Goal: Check status: Check status

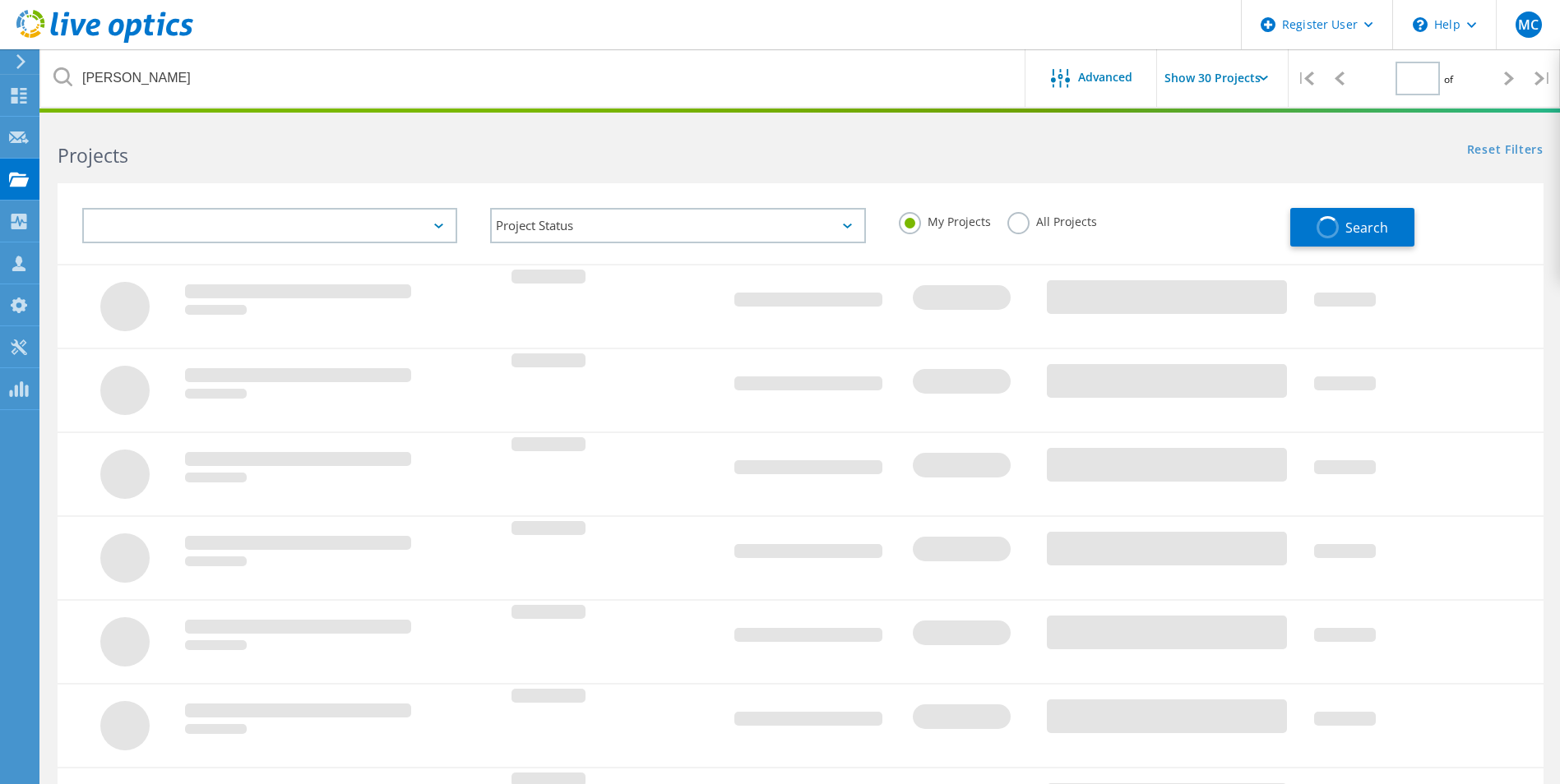
type input "1"
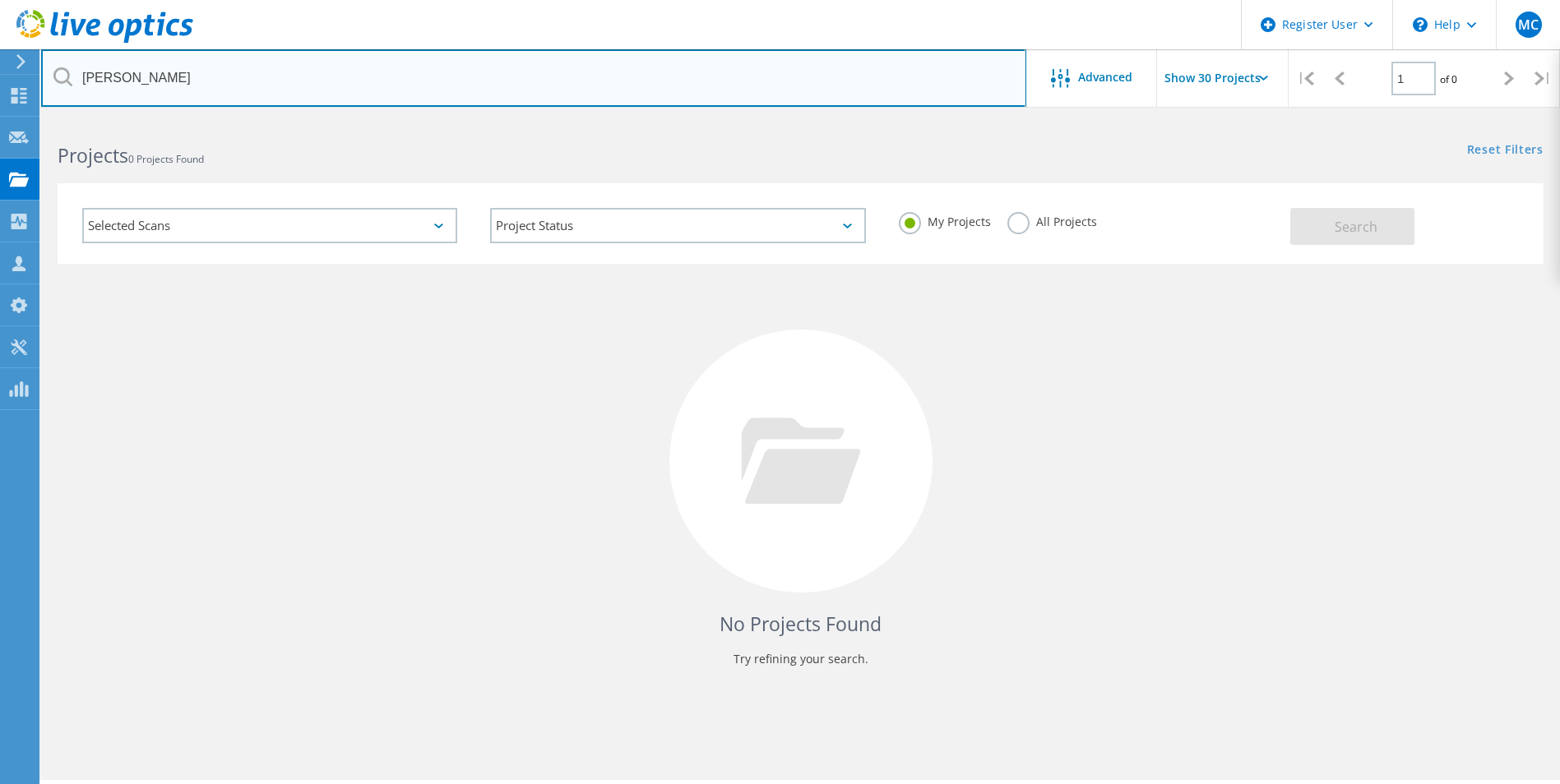
drag, startPoint x: 216, startPoint y: 76, endPoint x: 38, endPoint y: 70, distance: 178.1
click at [38, 119] on div "Register User \n Help Explore Helpful Articles Contact Support MC Dell User [PE…" at bounding box center [780, 474] width 1560 height 710
drag, startPoint x: 157, startPoint y: 74, endPoint x: 80, endPoint y: 76, distance: 77.0
click at [80, 76] on input "[PERSON_NAME]" at bounding box center [534, 78] width 986 height 58
type input "[US_STATE][GEOGRAPHIC_DATA]"
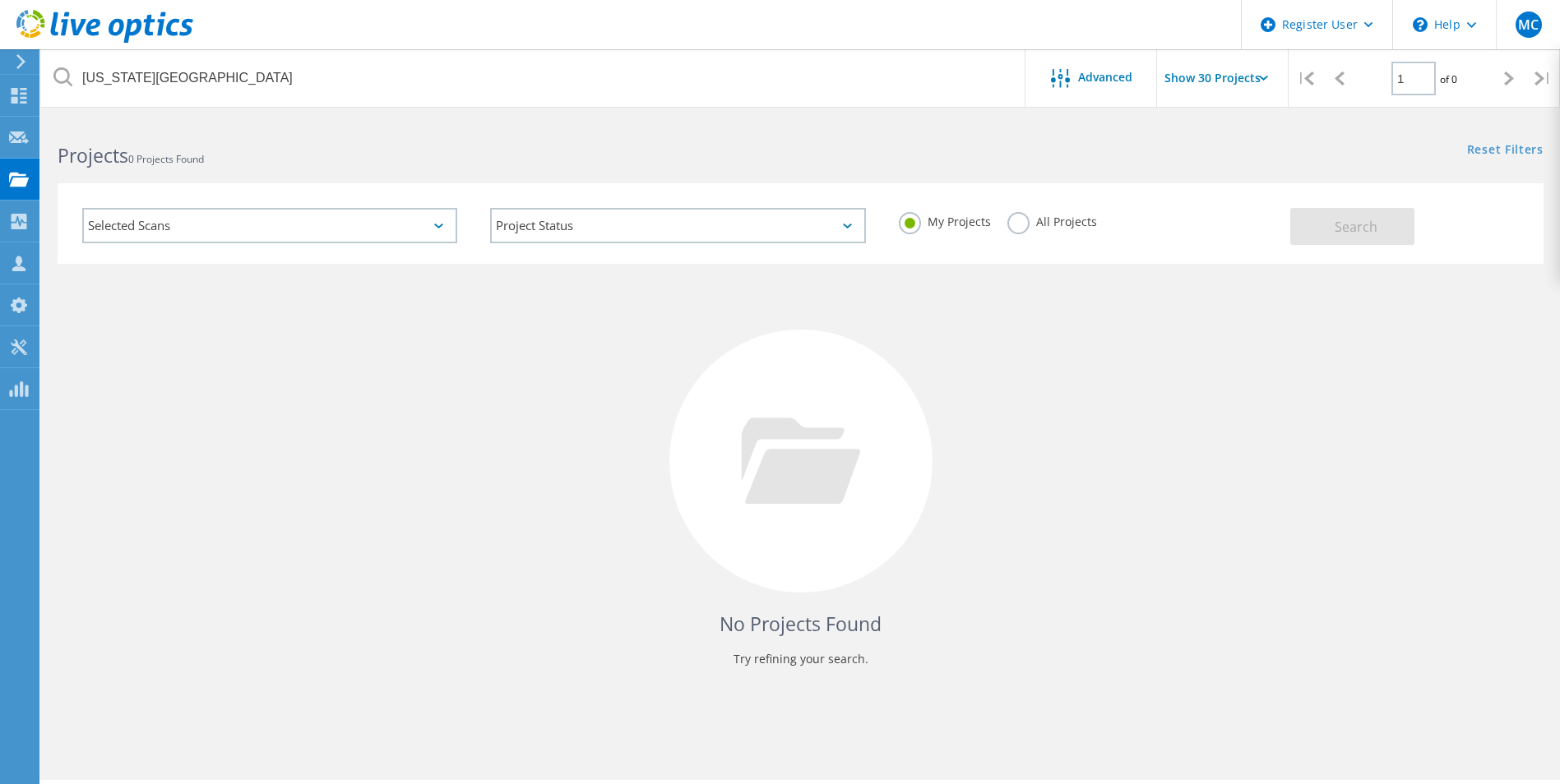
click at [1056, 222] on label "All Projects" at bounding box center [1052, 220] width 89 height 16
click at [0, 0] on input "All Projects" at bounding box center [0, 0] width 0 height 0
drag, startPoint x: 1462, startPoint y: 227, endPoint x: 1406, endPoint y: 235, distance: 56.6
click at [1455, 229] on div "Search" at bounding box center [1413, 218] width 245 height 53
click at [1406, 235] on button "Search" at bounding box center [1353, 227] width 124 height 37
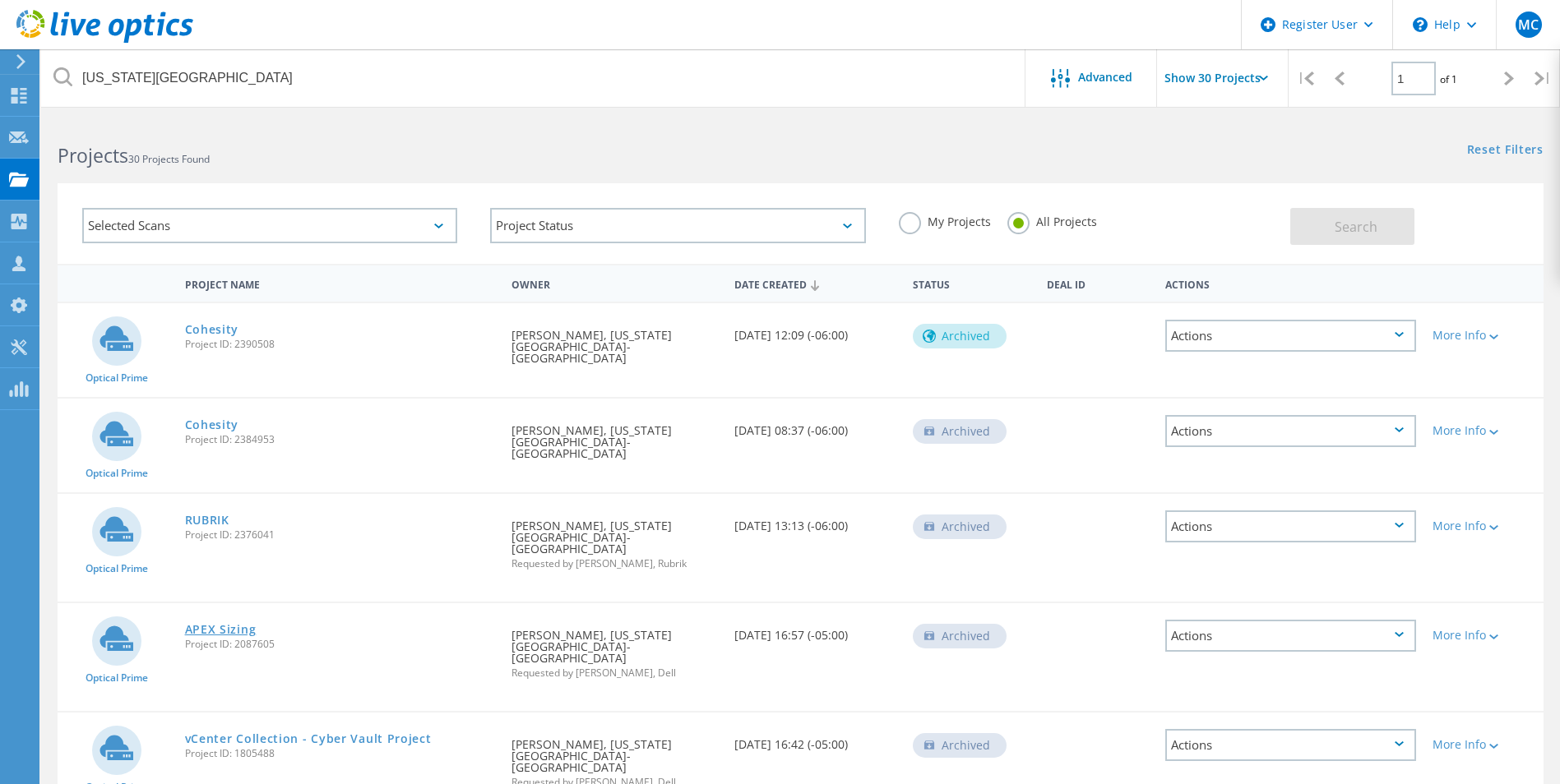
click at [234, 624] on link "APEX Sizing" at bounding box center [221, 629] width 72 height 11
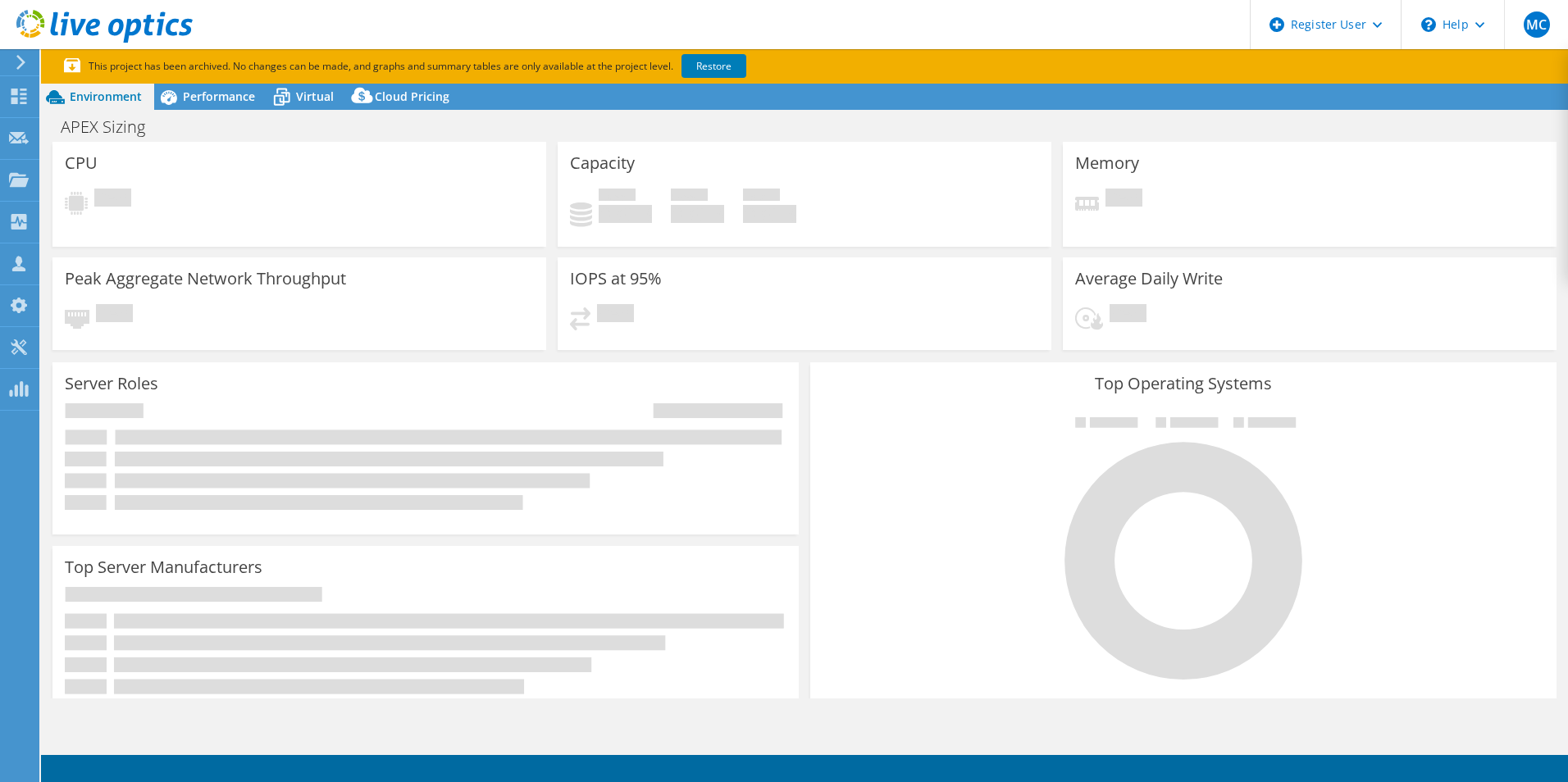
select select "USD"
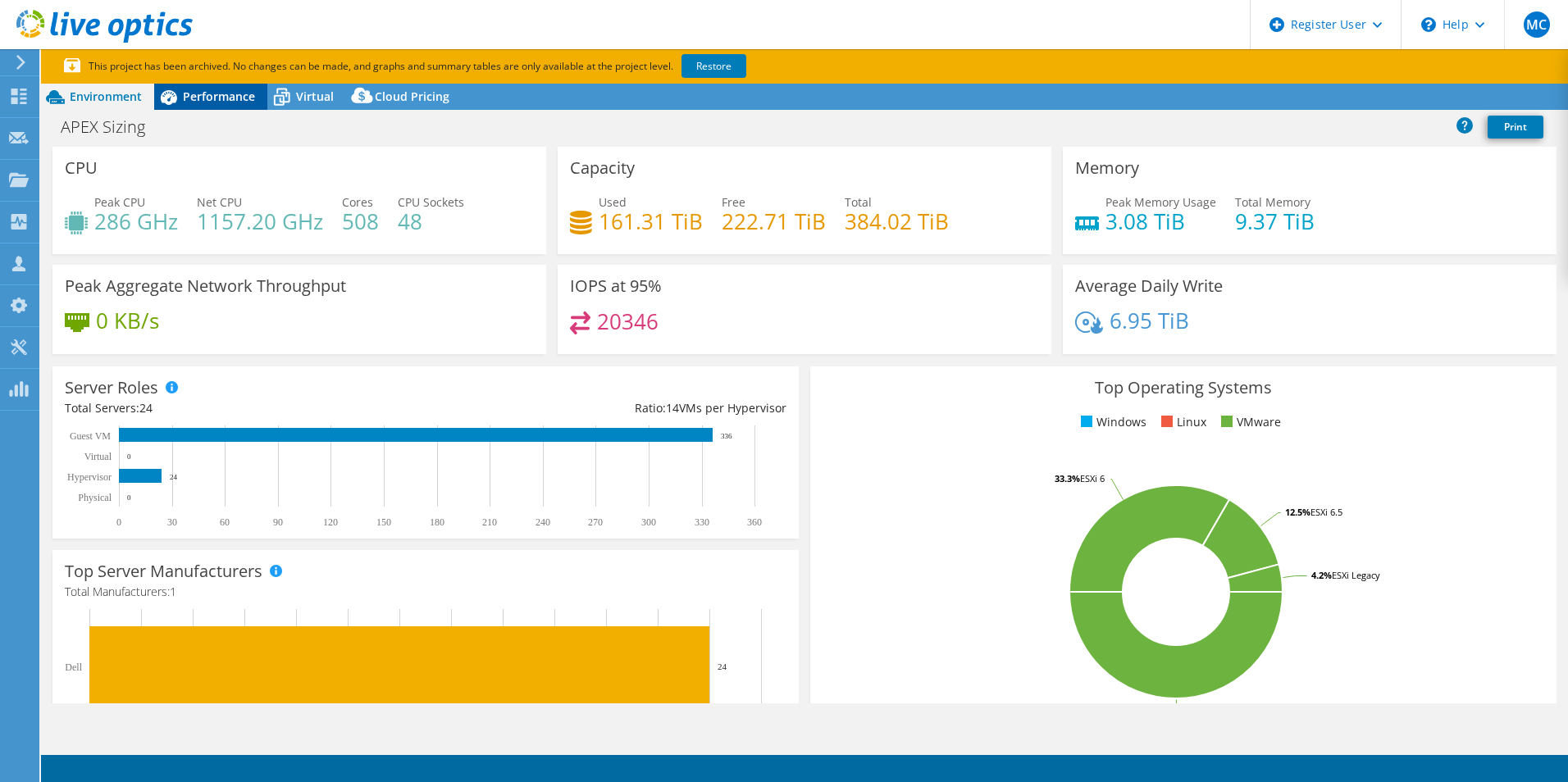
click at [184, 98] on span "Performance" at bounding box center [219, 96] width 72 height 16
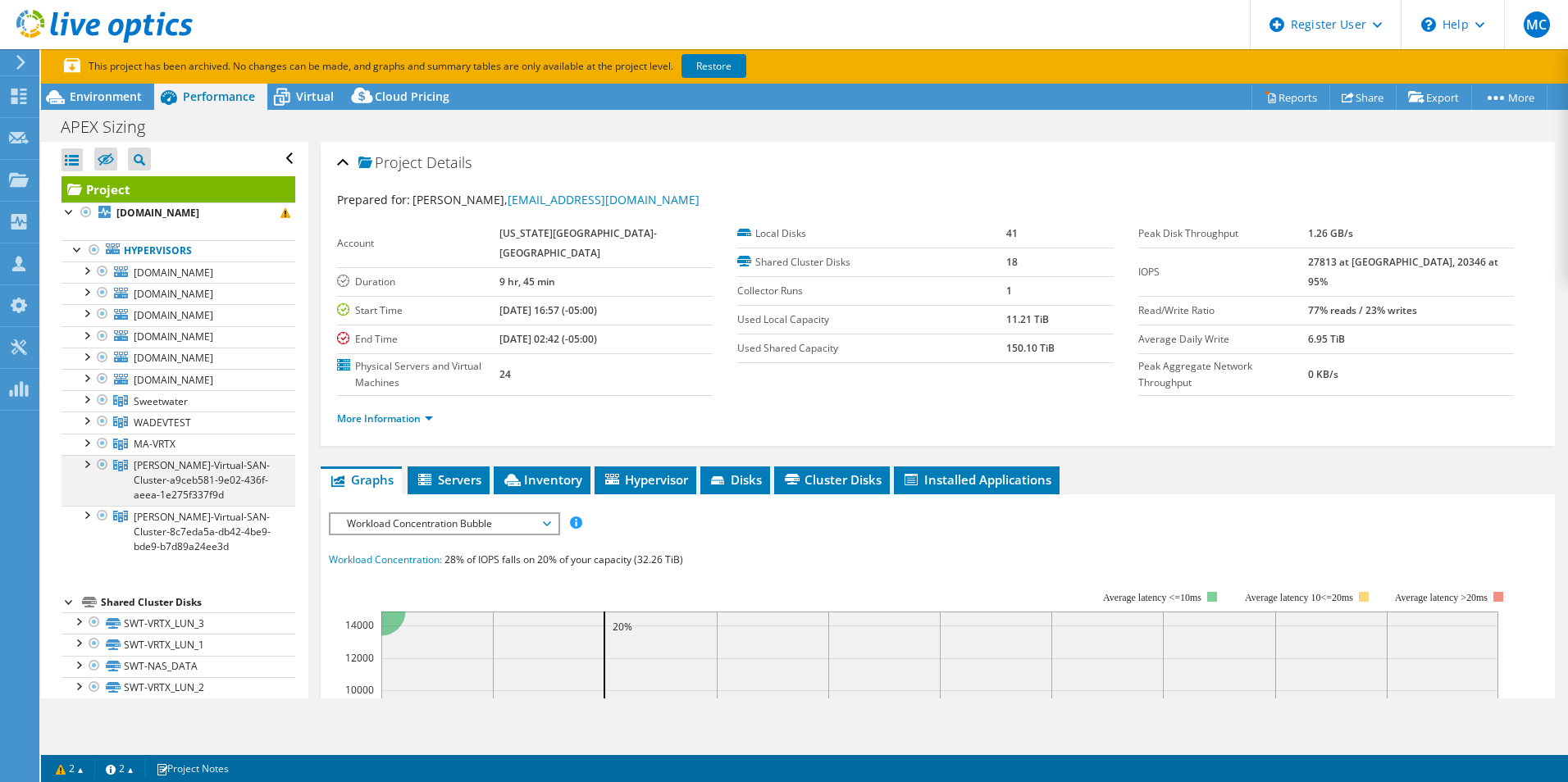
click at [88, 465] on div at bounding box center [86, 463] width 17 height 17
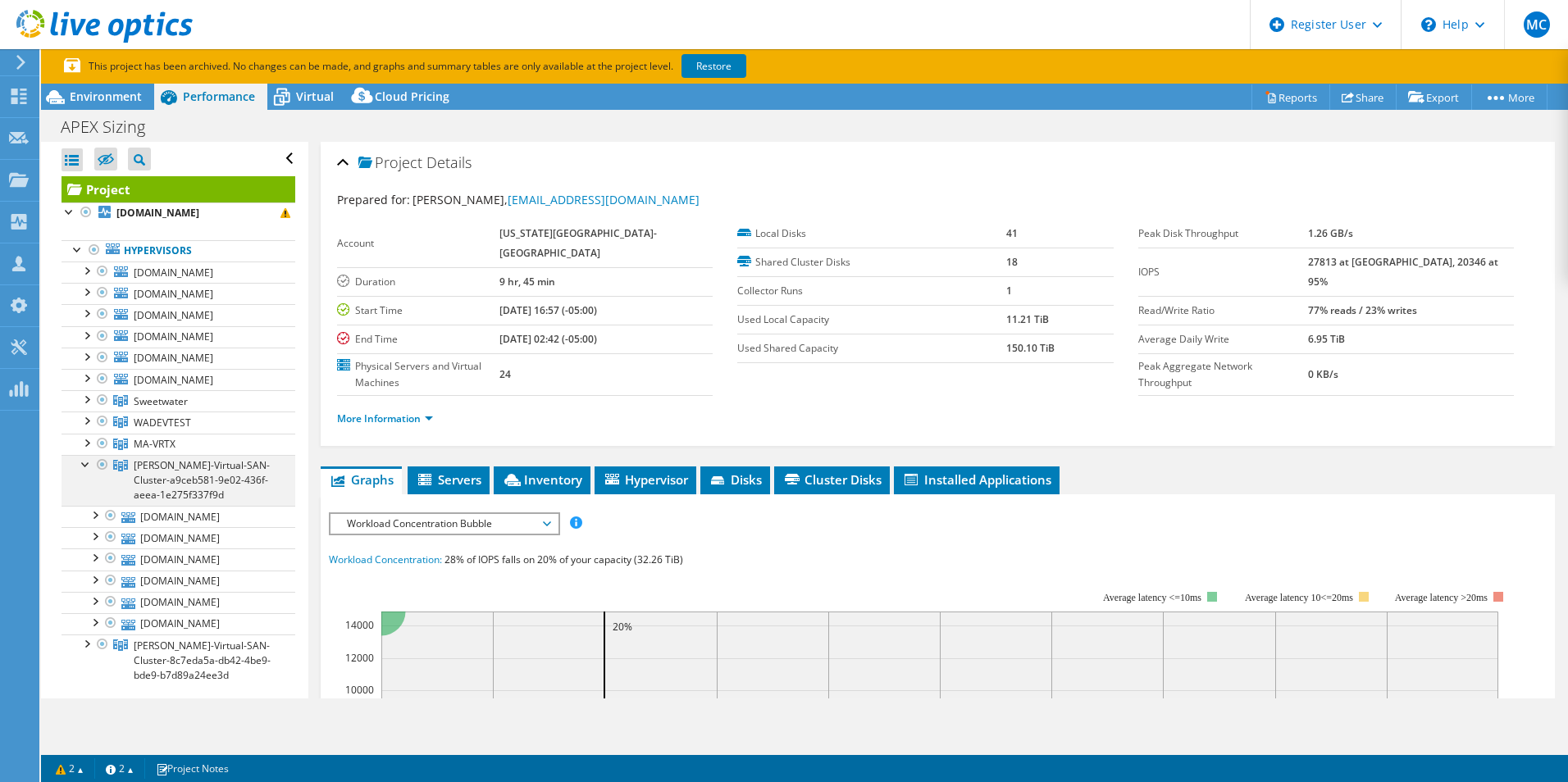
click at [87, 464] on div at bounding box center [86, 463] width 17 height 17
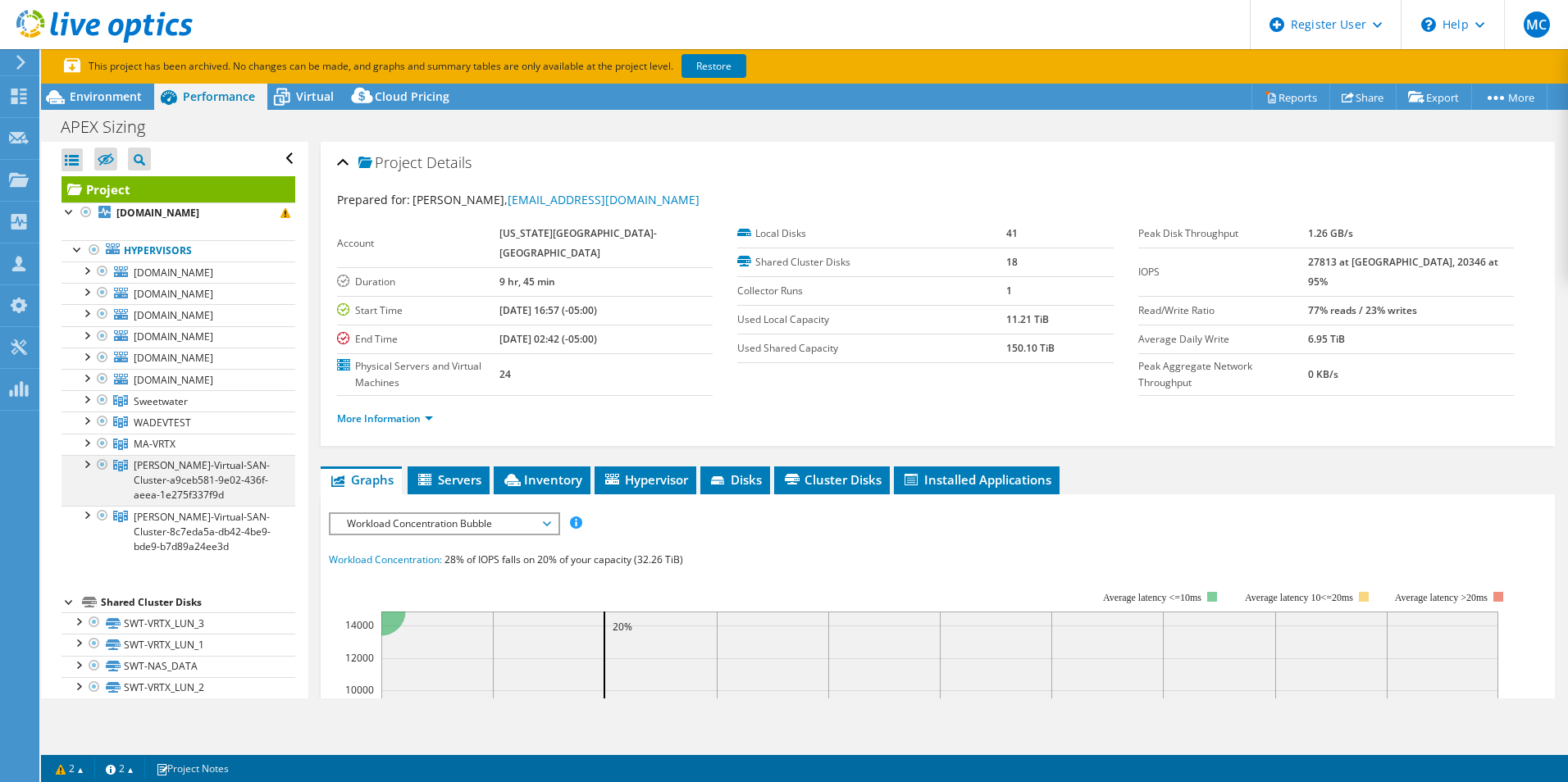
click at [88, 461] on div at bounding box center [86, 463] width 17 height 17
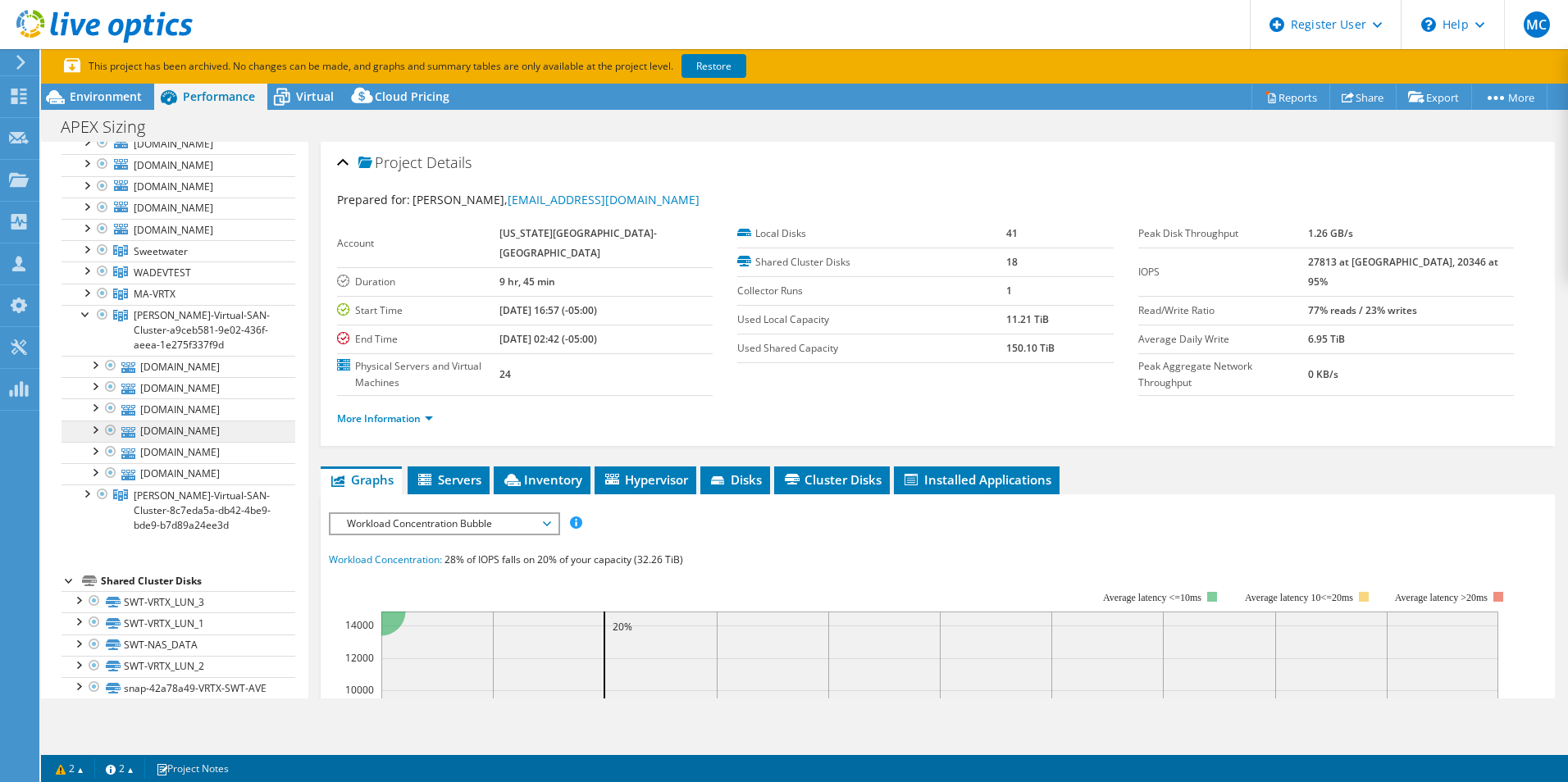
scroll to position [164, 0]
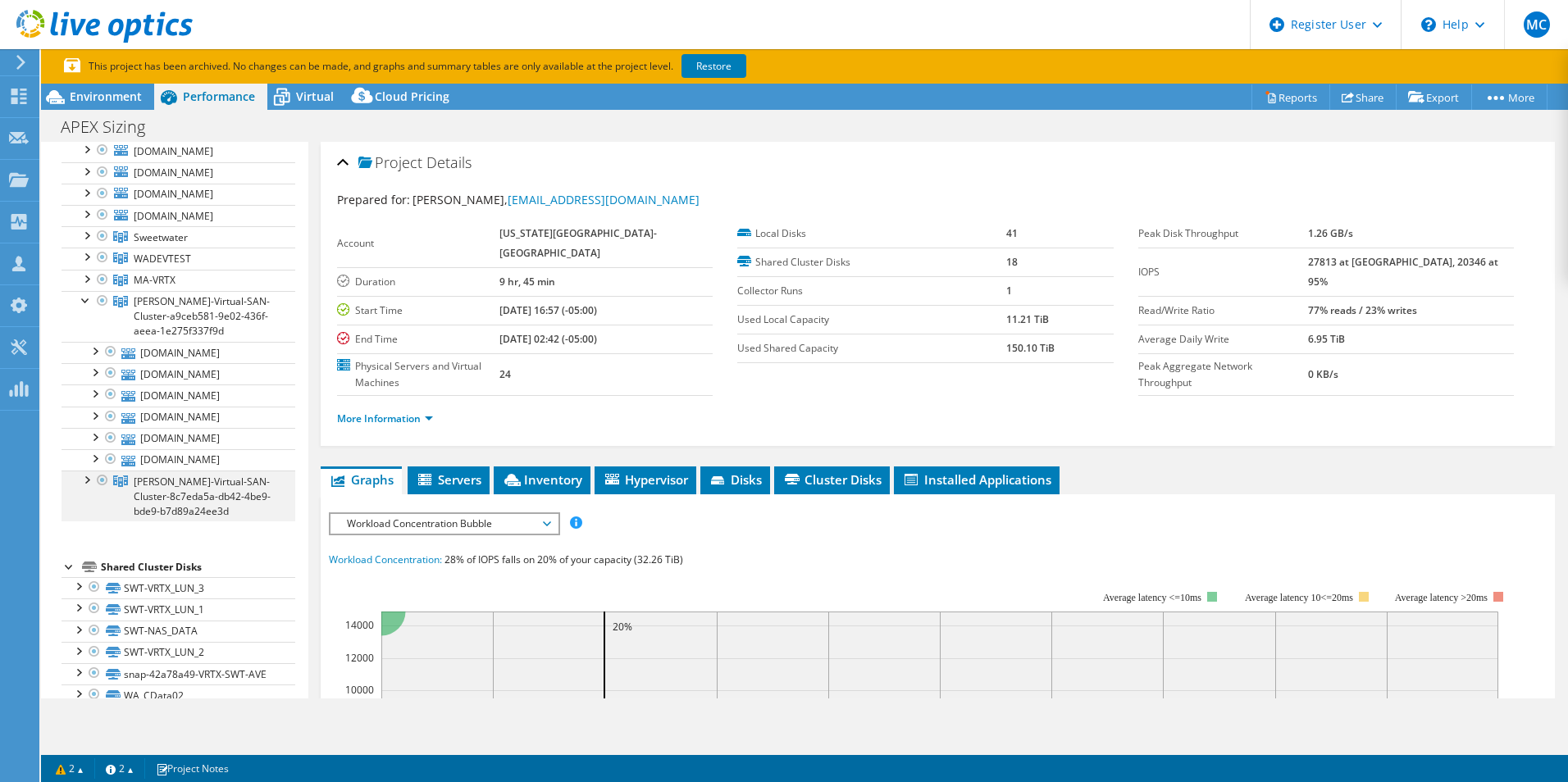
click at [88, 487] on div at bounding box center [86, 478] width 17 height 17
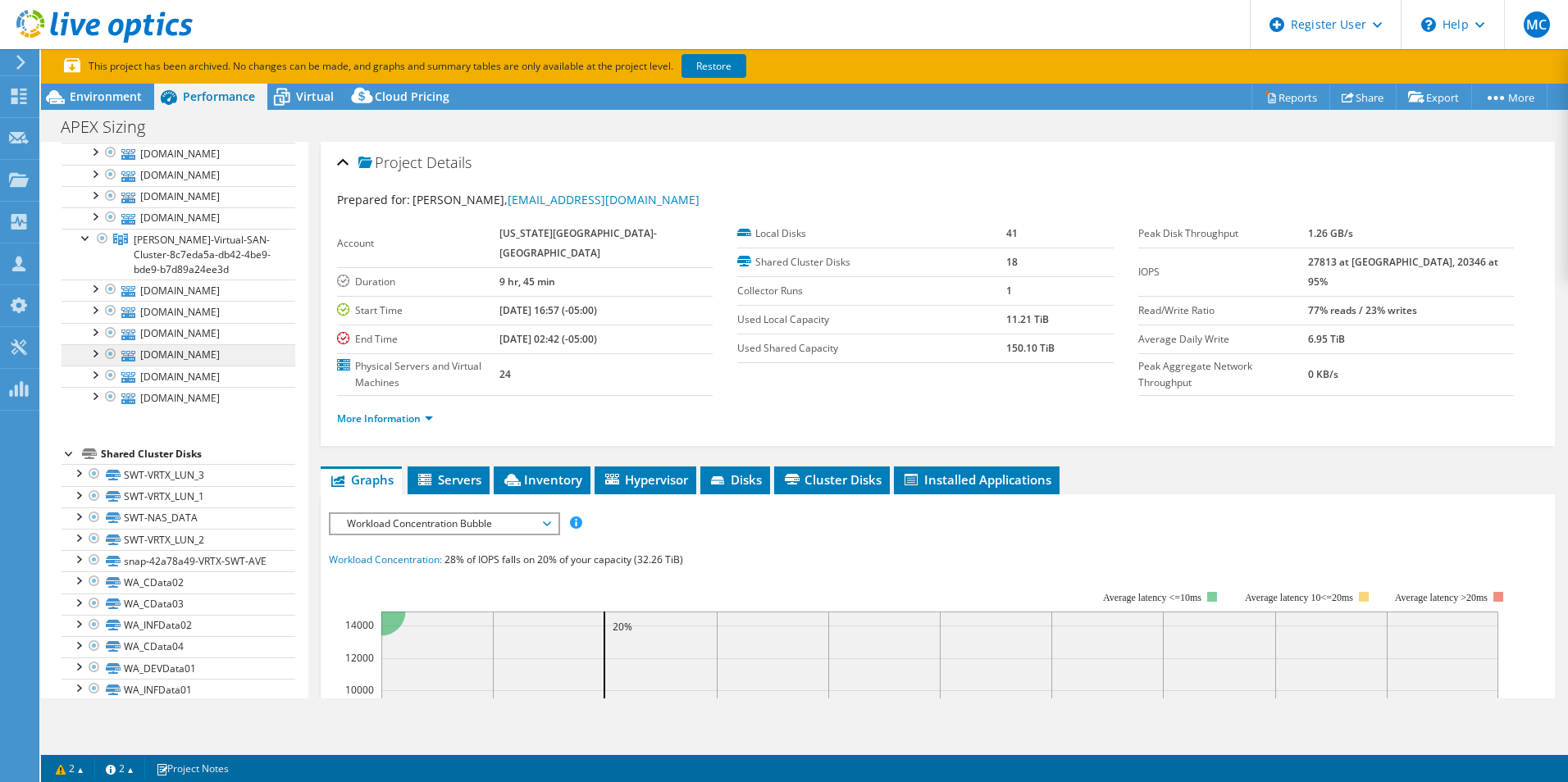
scroll to position [410, 0]
